Goal: Transaction & Acquisition: Obtain resource

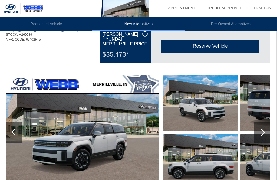
scroll to position [25, 1]
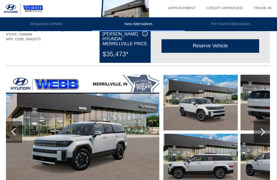
click at [268, 131] on div at bounding box center [262, 132] width 16 height 22
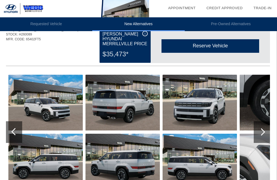
click at [265, 131] on div at bounding box center [262, 132] width 16 height 22
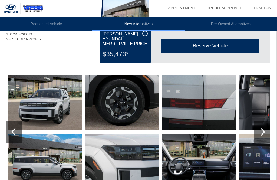
click at [268, 131] on div at bounding box center [262, 132] width 16 height 22
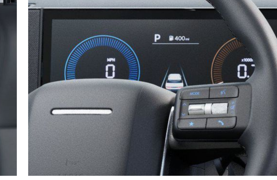
scroll to position [38, 0]
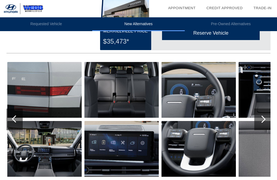
click at [264, 122] on div at bounding box center [262, 119] width 16 height 22
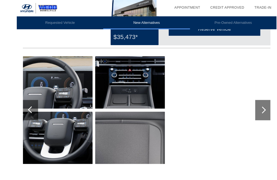
scroll to position [61, 0]
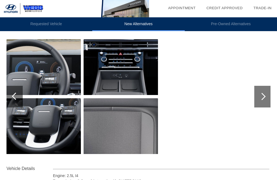
click at [259, 93] on div at bounding box center [262, 97] width 16 height 22
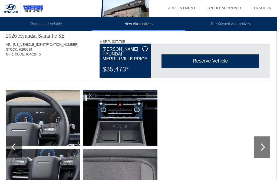
scroll to position [0, 1]
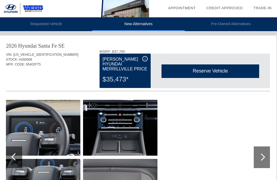
click at [230, 23] on li "Pre-Owned Alternatives" at bounding box center [231, 24] width 92 height 14
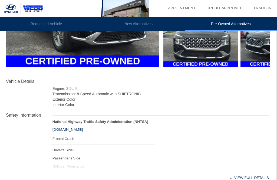
scroll to position [144, 1]
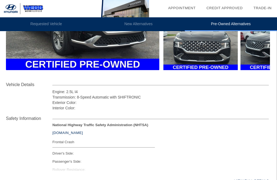
click at [39, 22] on li "Requested Vehicle" at bounding box center [46, 24] width 92 height 14
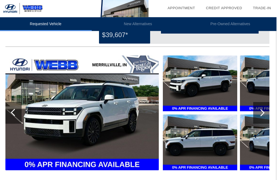
scroll to position [42, 1]
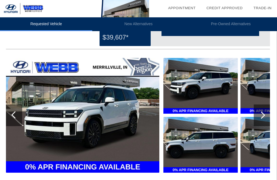
click at [262, 115] on div at bounding box center [261, 114] width 7 height 7
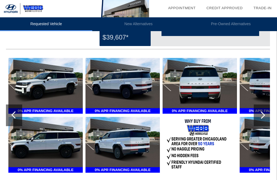
click at [262, 114] on div at bounding box center [261, 114] width 7 height 7
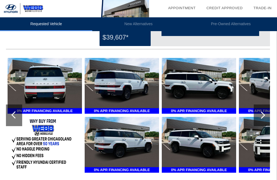
click at [264, 108] on div at bounding box center [262, 115] width 16 height 22
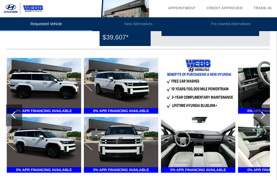
click at [265, 110] on div at bounding box center [262, 115] width 16 height 22
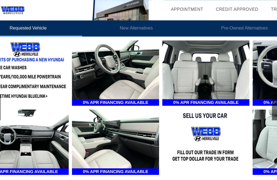
scroll to position [65, 1]
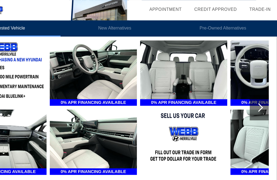
click at [258, 94] on div at bounding box center [261, 91] width 7 height 7
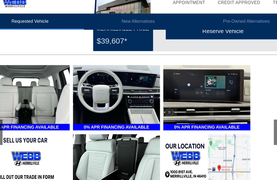
scroll to position [39, 1]
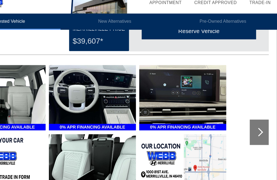
click at [258, 115] on div at bounding box center [261, 118] width 7 height 7
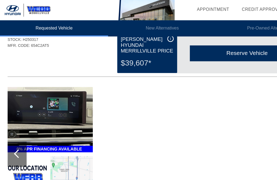
scroll to position [25, 0]
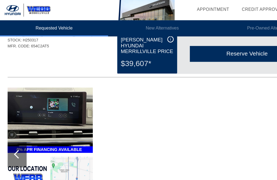
click at [16, 137] on div at bounding box center [14, 132] width 16 height 22
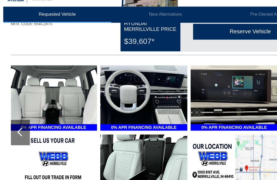
scroll to position [33, 0]
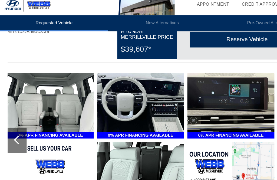
click at [20, 119] on div at bounding box center [14, 124] width 16 height 22
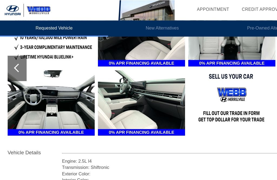
scroll to position [98, 0]
